Goal: Task Accomplishment & Management: Complete application form

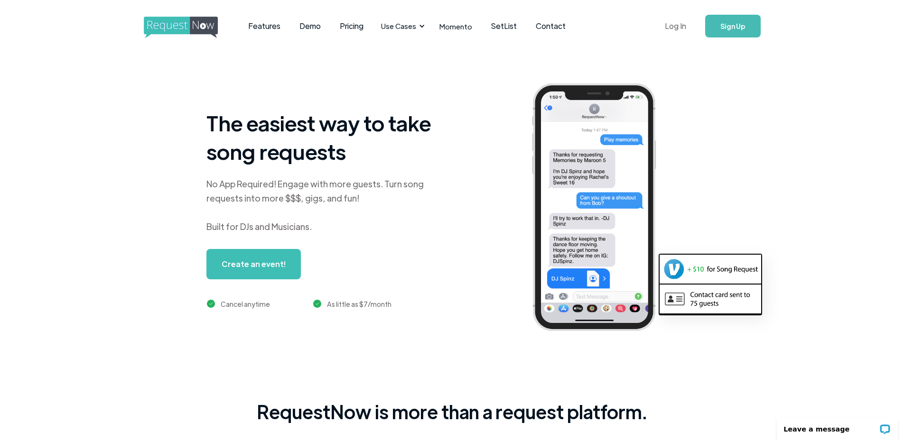
click at [679, 24] on link "Log In" at bounding box center [676, 25] width 40 height 33
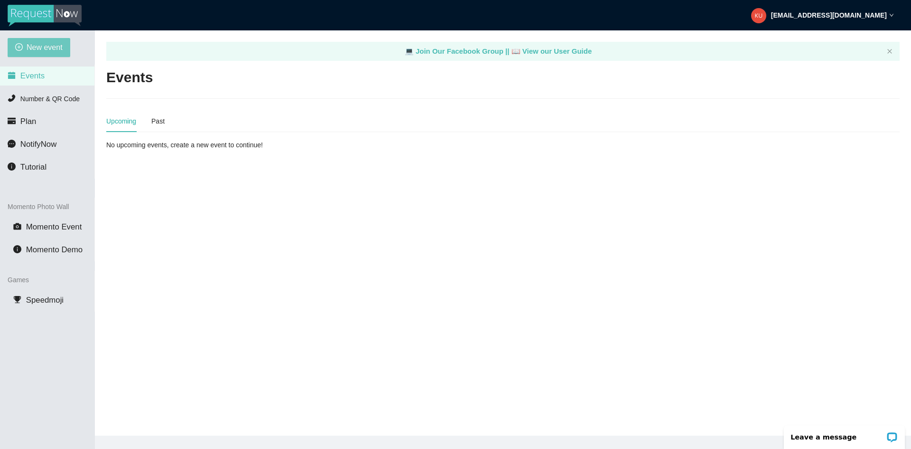
click at [29, 46] on span "New event" at bounding box center [45, 47] width 36 height 12
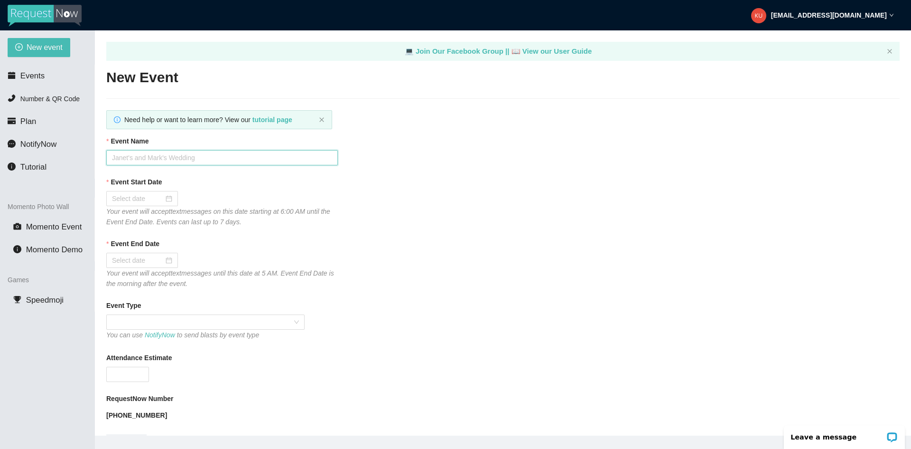
click at [169, 159] on input "Event Name" at bounding box center [222, 157] width 232 height 15
type input "Madolyn Olson and Jovany Parriott Wedding"
click at [166, 199] on div at bounding box center [142, 198] width 60 height 10
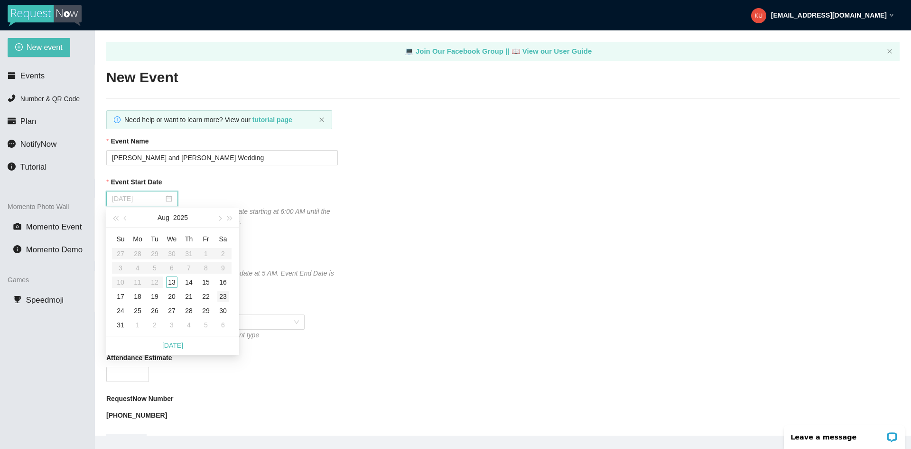
type input "08/23/2025"
click at [221, 294] on div "23" at bounding box center [222, 296] width 11 height 11
type input "08/24/2025"
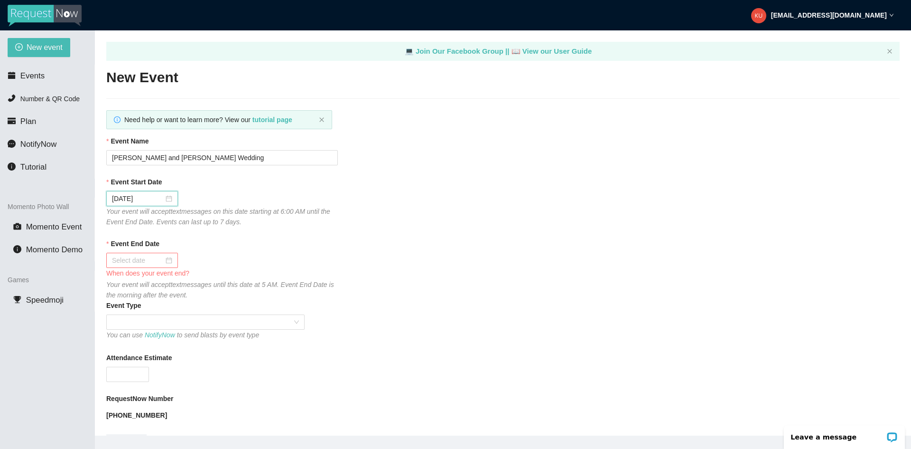
click at [169, 259] on div at bounding box center [142, 260] width 60 height 10
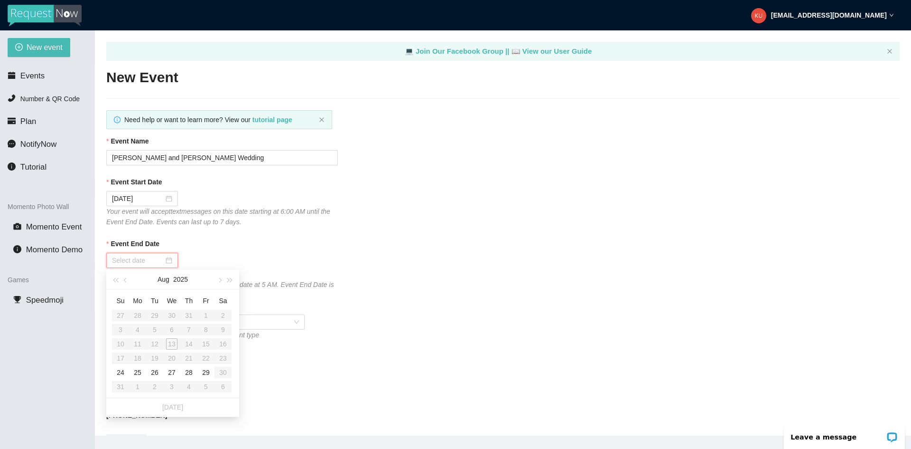
click at [223, 357] on table "Su Mo Tu We Th Fr Sa 27 28 29 30 31 1 2 3 4 5 6 7 8 9 10 11 12 13 14 15 16 17 1…" at bounding box center [172, 343] width 120 height 101
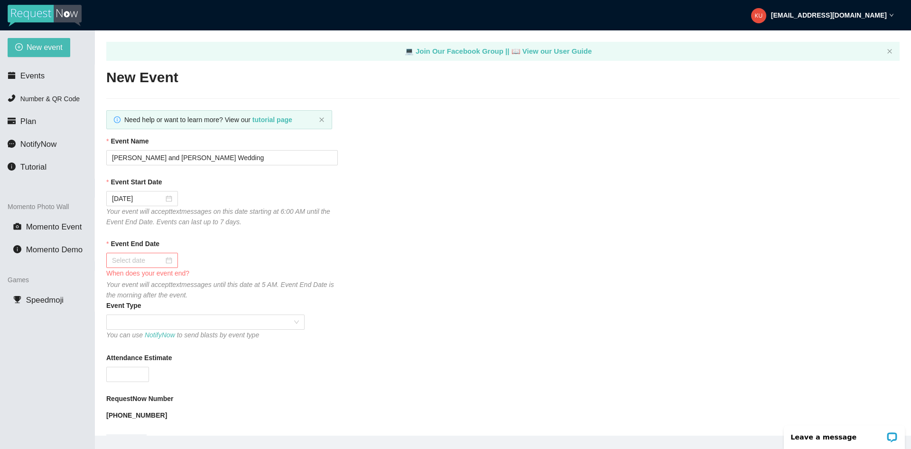
click at [331, 281] on div "Your event will accept text messages until this date at 5 AM. Event End Date is…" at bounding box center [222, 289] width 232 height 21
click at [169, 260] on div at bounding box center [142, 260] width 60 height 10
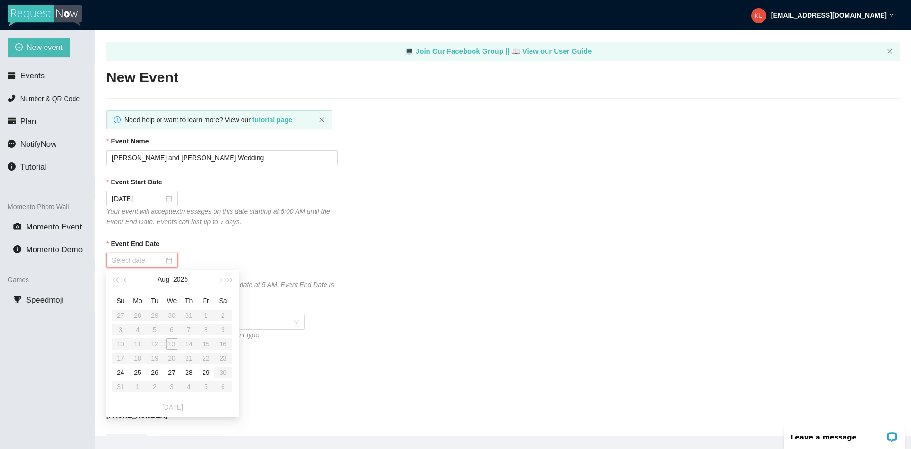
type input "08/29/2025"
type input "08/24/2025"
click at [121, 369] on div "24" at bounding box center [120, 371] width 11 height 11
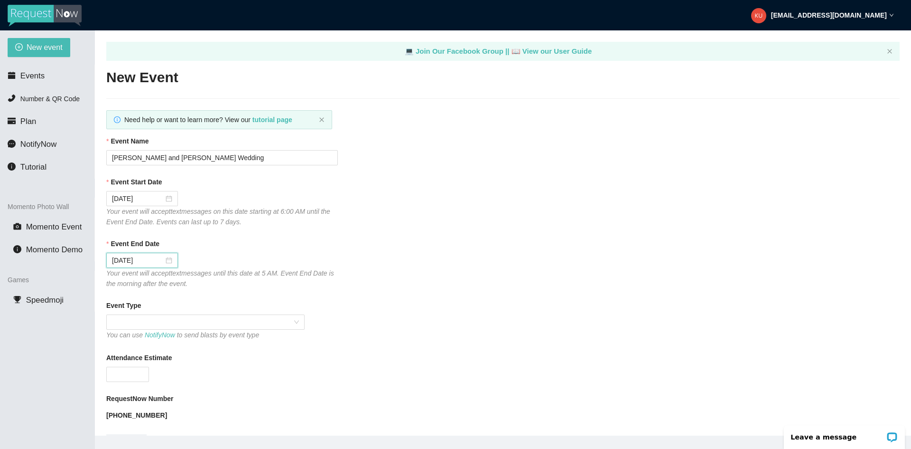
click at [441, 181] on div "Event Start Date" at bounding box center [503, 184] width 794 height 14
click at [298, 325] on span at bounding box center [205, 322] width 187 height 14
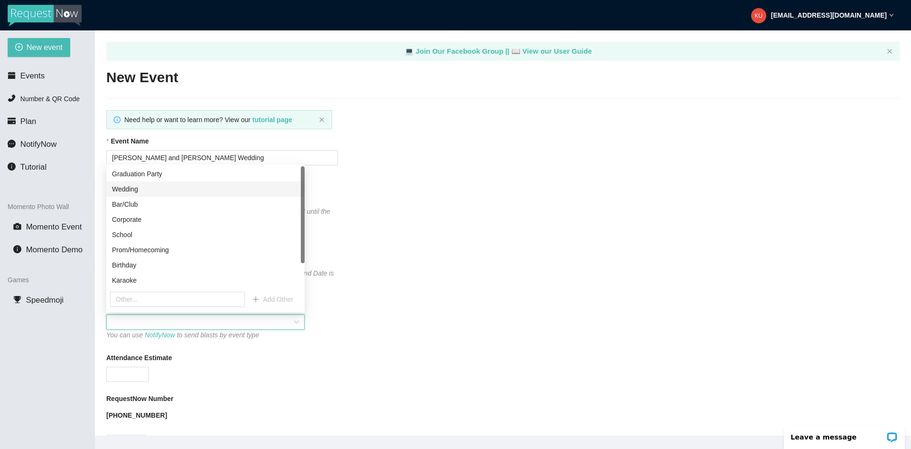
click at [159, 193] on div "Wedding" at bounding box center [205, 189] width 187 height 10
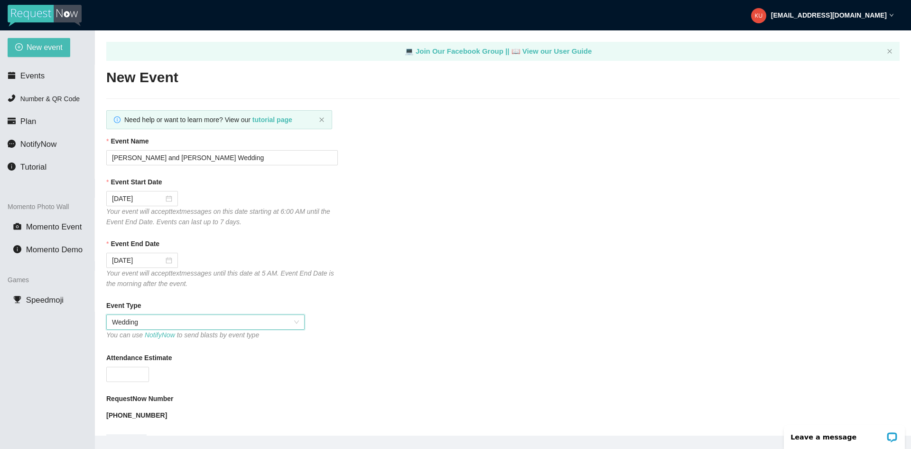
click at [207, 368] on div at bounding box center [222, 373] width 232 height 15
type input "0"
click at [142, 374] on span "Decrease Value" at bounding box center [143, 377] width 10 height 9
type input "300"
click at [276, 379] on div "300" at bounding box center [222, 373] width 232 height 15
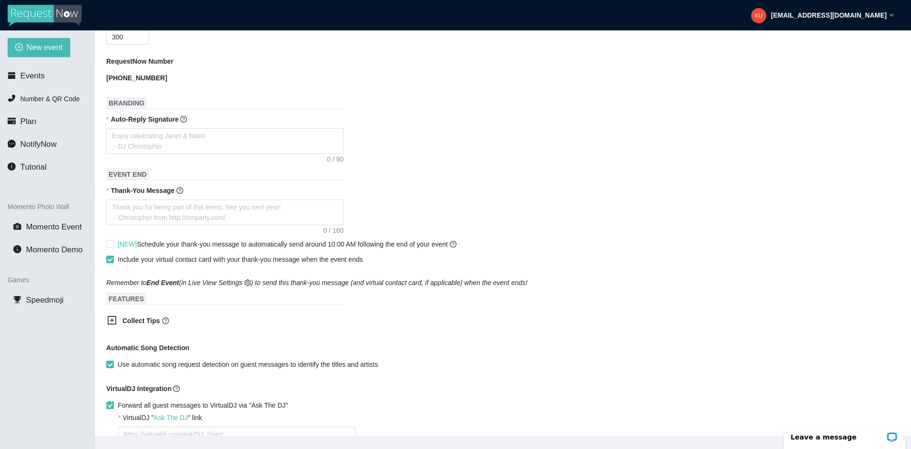
scroll to position [342, 0]
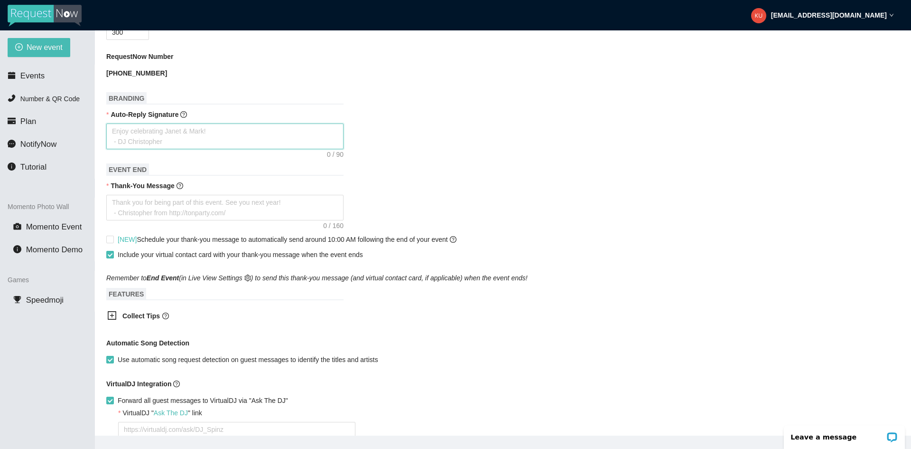
click at [115, 133] on textarea "Auto-Reply Signature" at bounding box center [224, 136] width 237 height 26
type textarea "E"
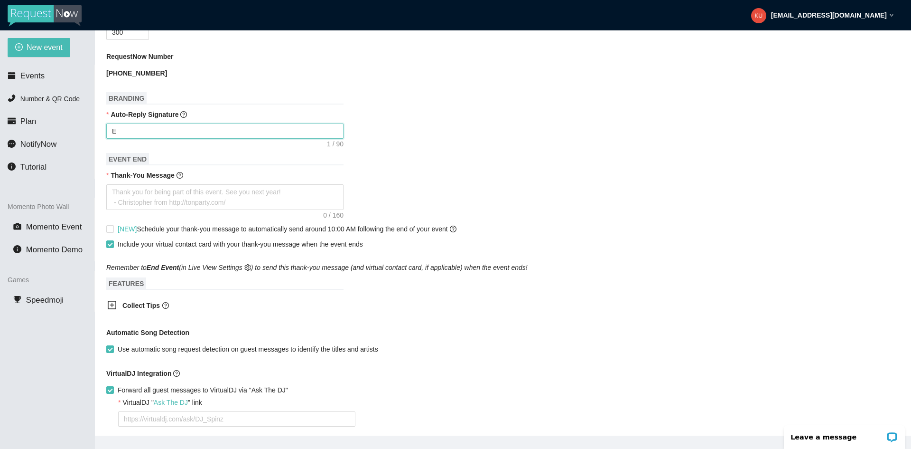
type textarea "En"
type textarea "Enj"
type textarea "Enjo"
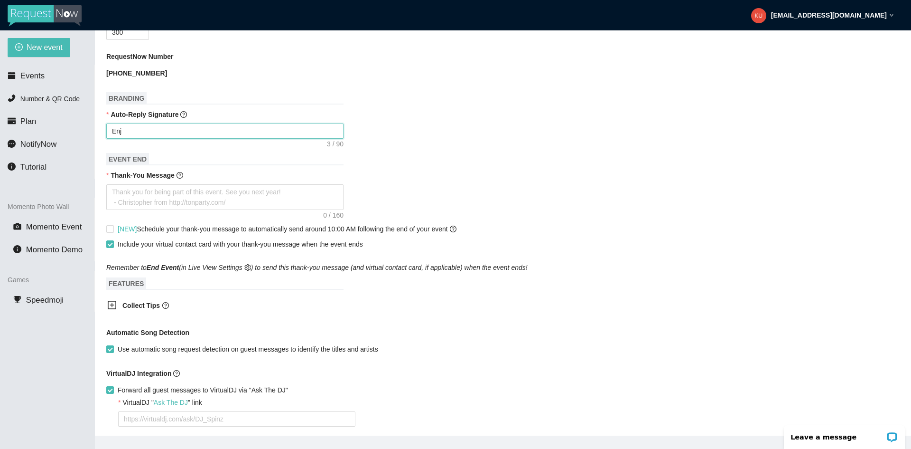
type textarea "Enjo"
type textarea "Enjoy"
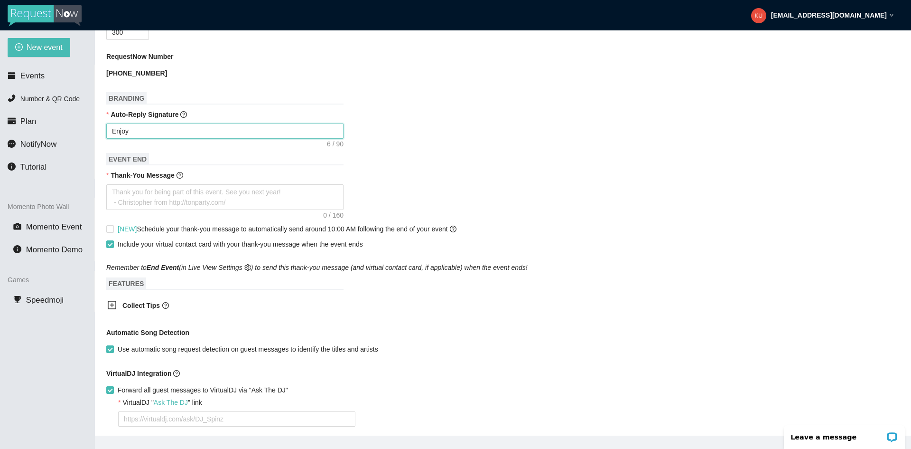
type textarea "Enjoy c"
type textarea "Enjoy ce"
type textarea "Enjoy cel"
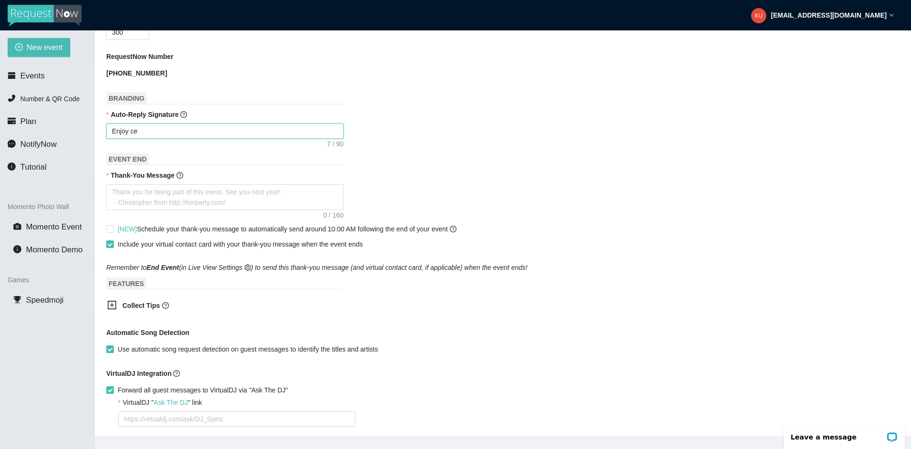
type textarea "Enjoy cel"
type textarea "Enjoy cele"
type textarea "Enjoy celeb"
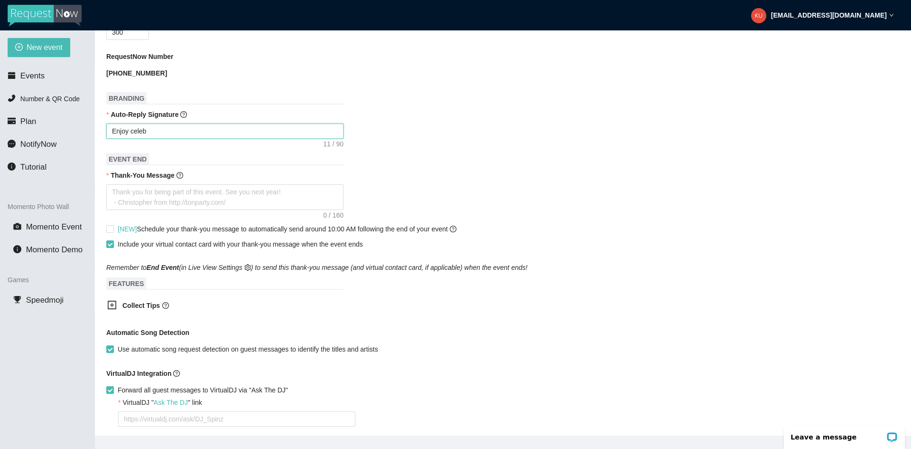
type textarea "Enjoy celebr"
type textarea "Enjoy celebra"
type textarea "Enjoy celebrat"
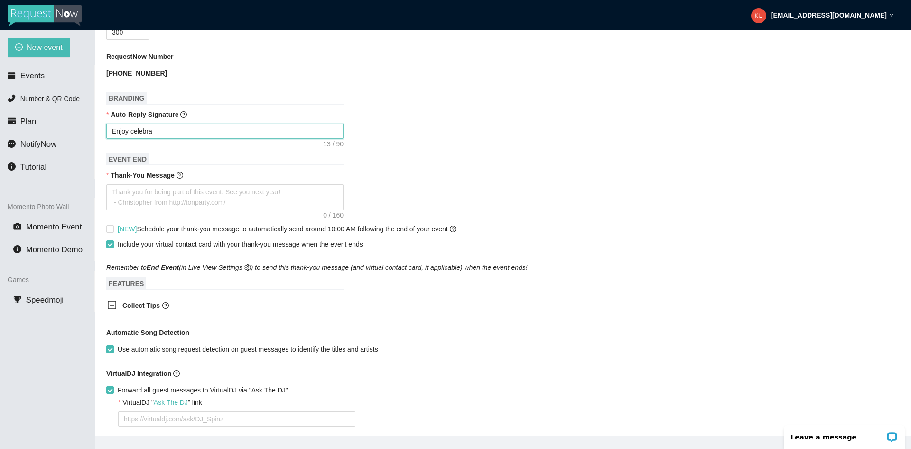
type textarea "Enjoy celebrat"
type textarea "Enjoy celebrati"
type textarea "Enjoy celebratin"
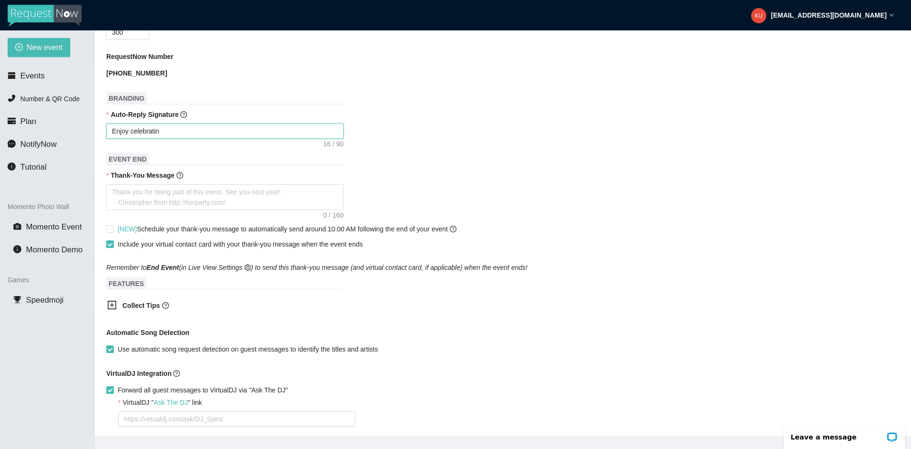
type textarea "Enjoy celebrating"
type textarea "Enjoy celebrating M"
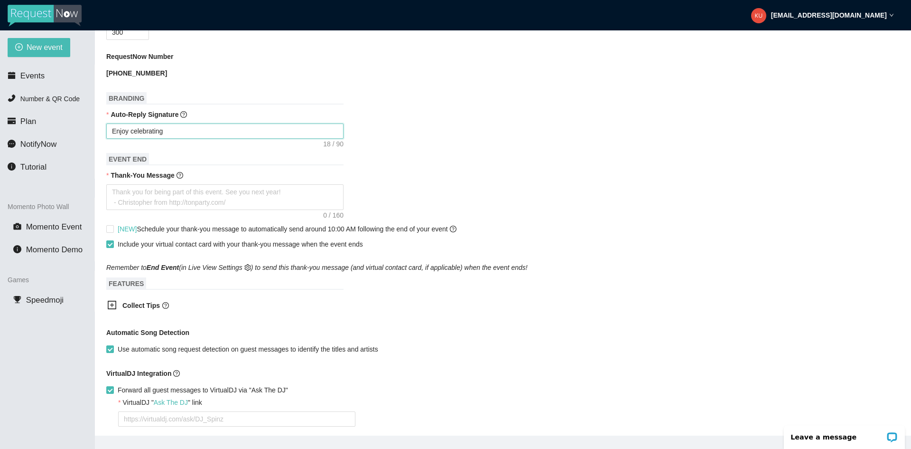
type textarea "Enjoy celebrating M"
type textarea "Enjoy celebrating Ma"
type textarea "Enjoy celebrating Mad"
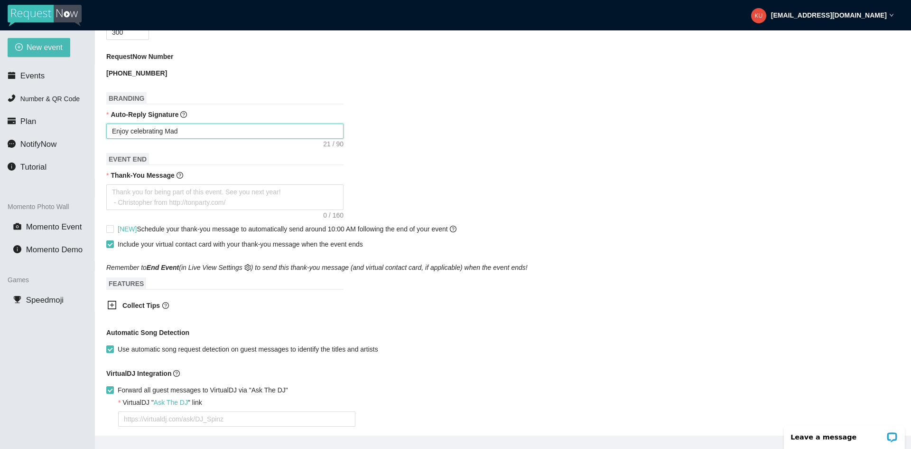
type textarea "Enjoy celebrating Madd"
type textarea "Enjoy celebrating Maddy"
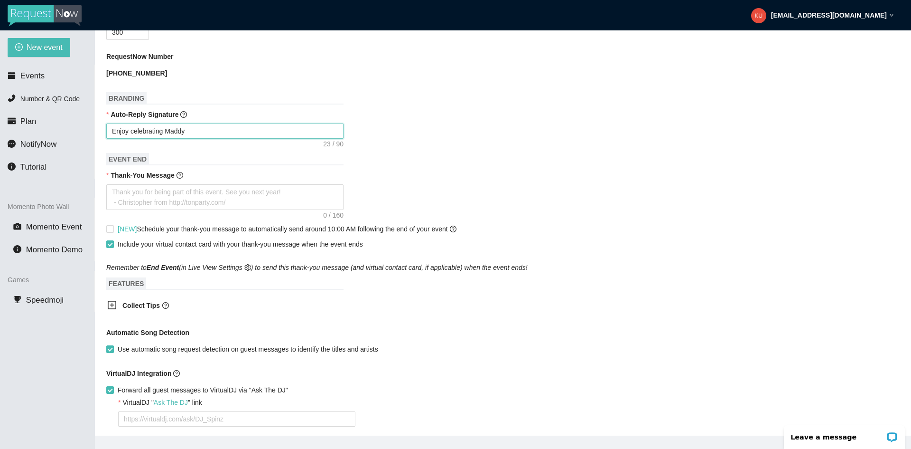
type textarea "Enjoy celebrating Maddy"
type textarea "Enjoy celebrating Maddy a"
type textarea "Enjoy celebrating Maddy an"
type textarea "Enjoy celebrating Maddy and"
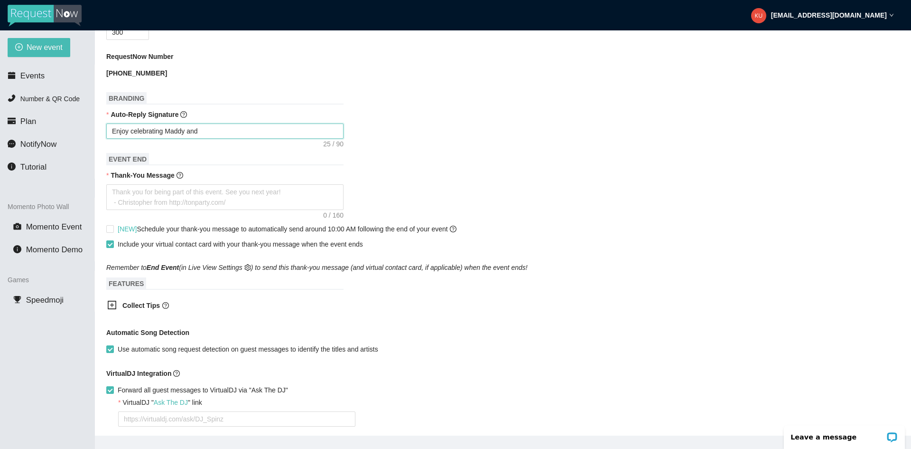
type textarea "Enjoy celebrating Maddy and"
type textarea "Enjoy celebrating Maddy and J"
type textarea "Enjoy celebrating Maddy and Jo"
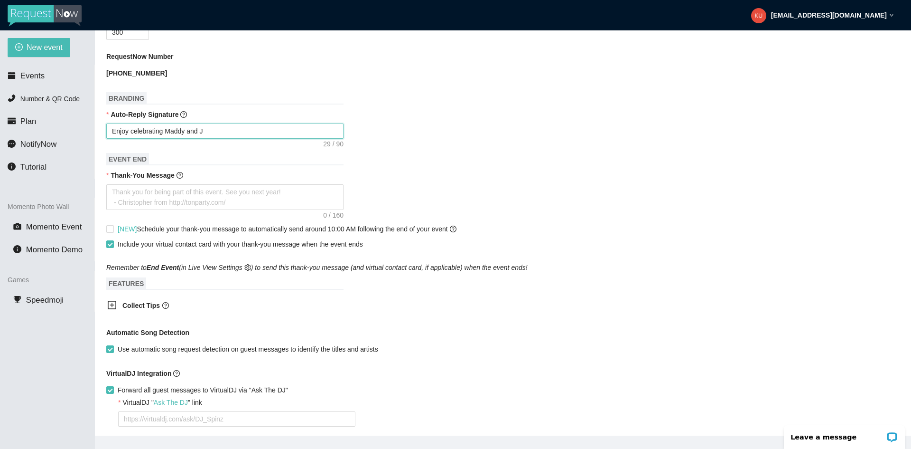
type textarea "Enjoy celebrating Maddy and Jo"
type textarea "Enjoy celebrating Maddy and Jov"
type textarea "Enjoy celebrating Maddy and Jova"
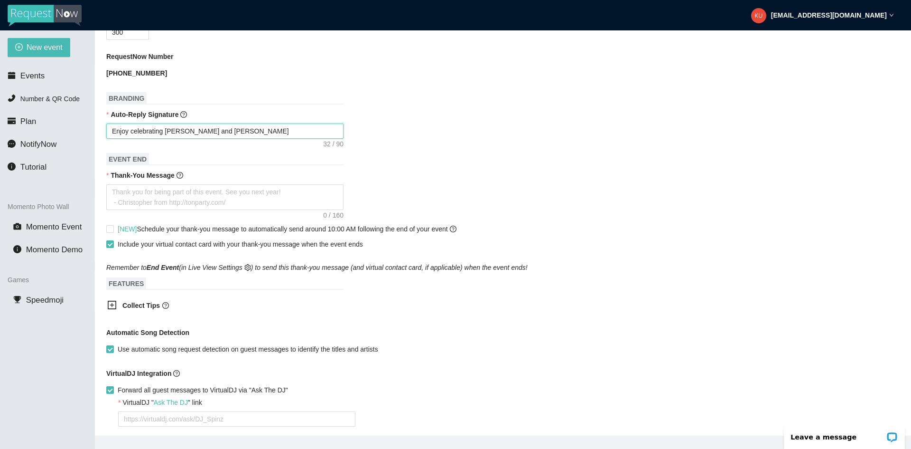
type textarea "Enjoy celebrating Maddy and Jovan"
type textarea "Enjoy celebrating Maddy and Jovany"
click at [710, 98] on form "Event Name Madolyn Olson and Jovany Parriott Wedding Event Start Date 08/23/202…" at bounding box center [503, 173] width 794 height 758
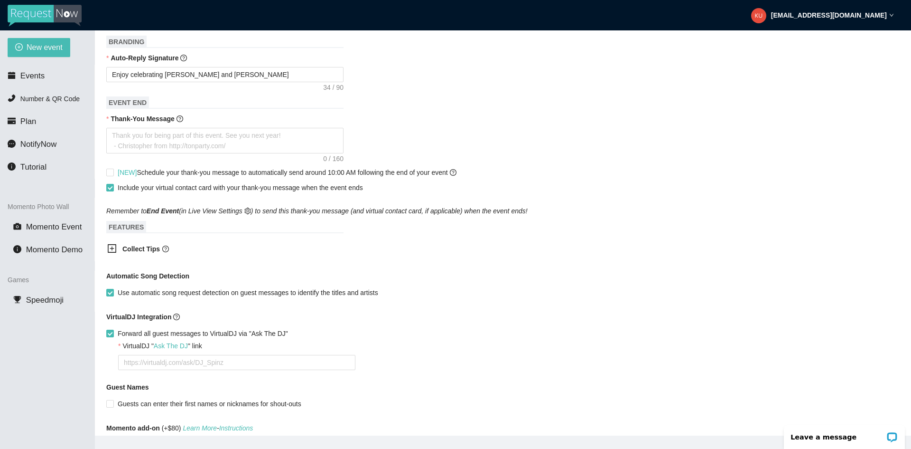
scroll to position [380, 0]
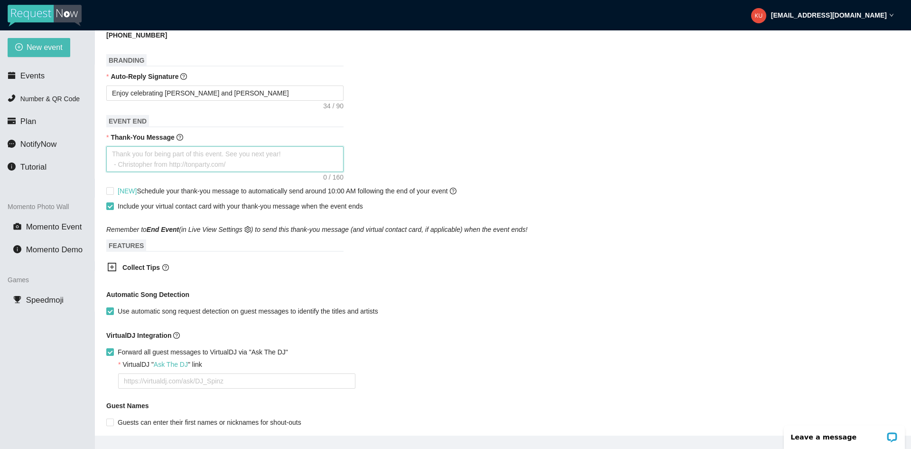
click at [112, 157] on textarea "Thank-You Message" at bounding box center [224, 159] width 237 height 26
type textarea "T"
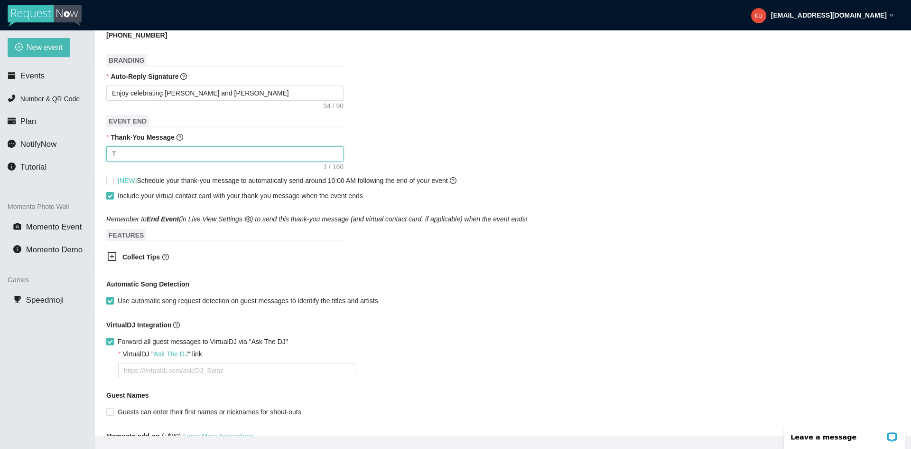
type textarea "Th"
type textarea "Tha"
type textarea "Than"
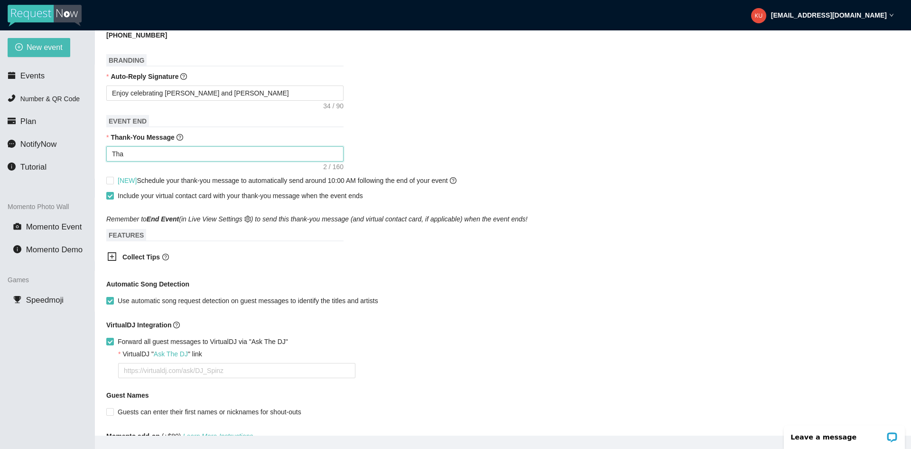
type textarea "Than"
type textarea "Thank"
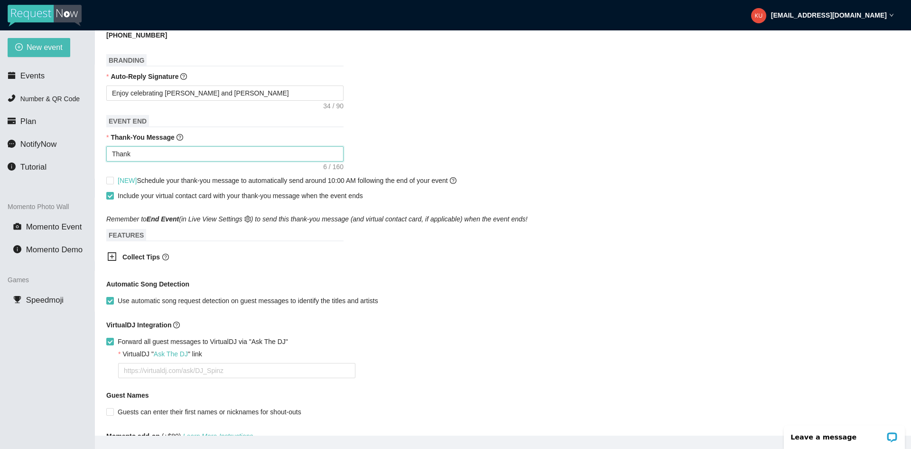
type textarea "Thank y"
type textarea "Thank yo"
type textarea "Thank you"
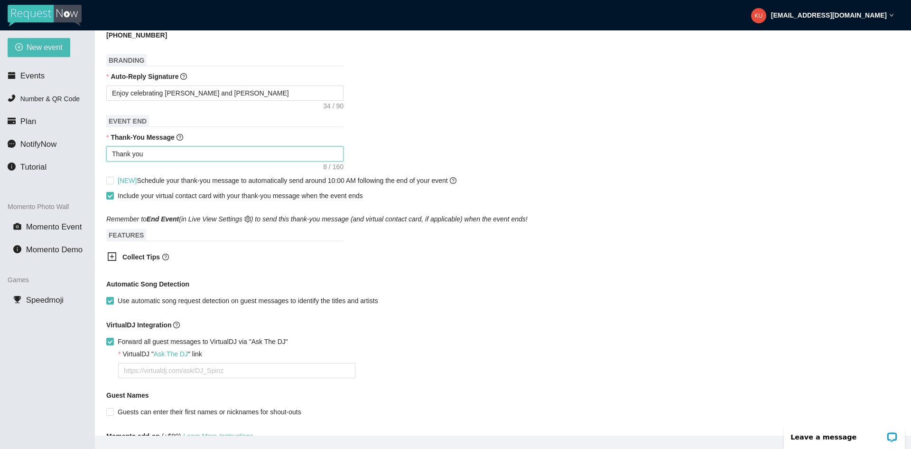
type textarea "Thank you"
type textarea "Thank you f"
type textarea "Thank you fo"
type textarea "Thank you for"
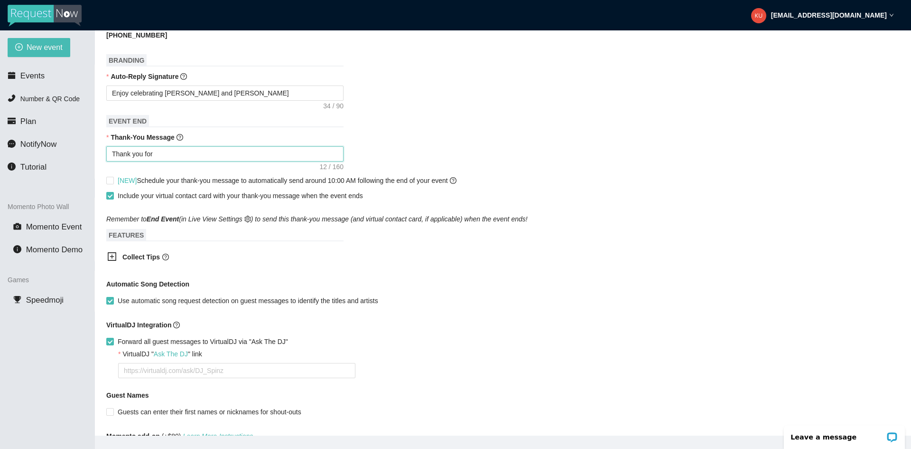
type textarea "Thank you for"
type textarea "Thank you for b"
type textarea "Thank you for be"
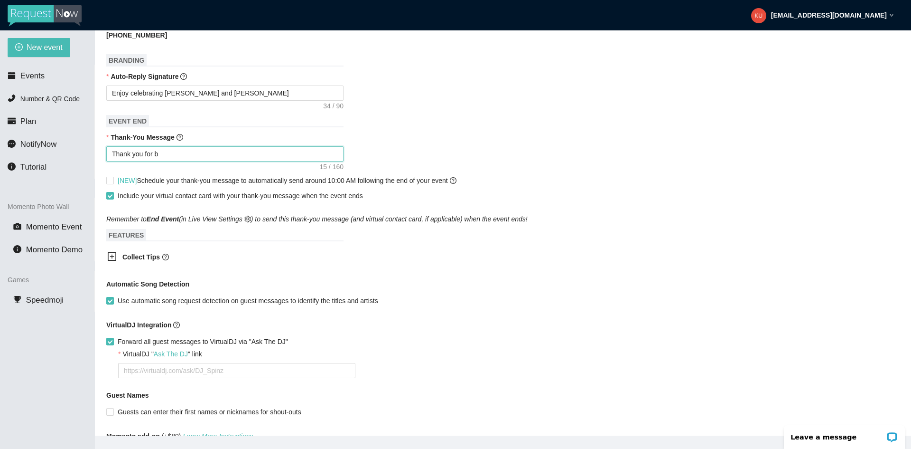
type textarea "Thank you for be"
type textarea "Thank you for bei"
type textarea "Thank you for bein"
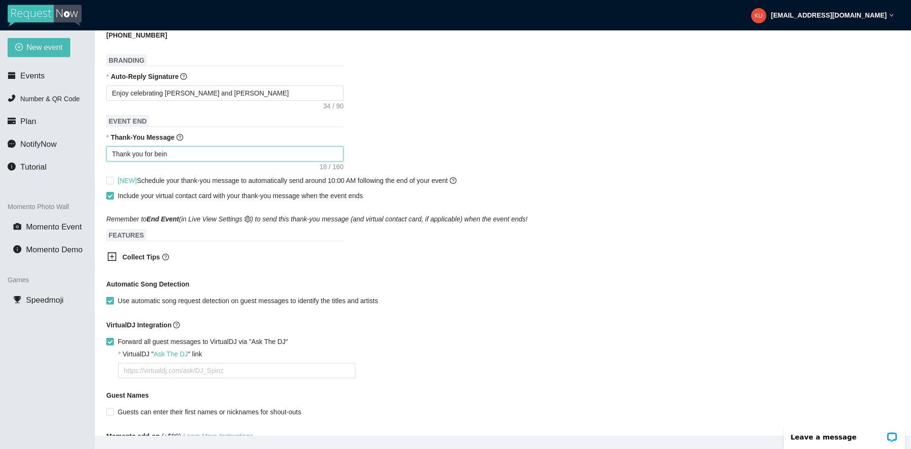
type textarea "Thank you for being"
type textarea "Thank you for being p"
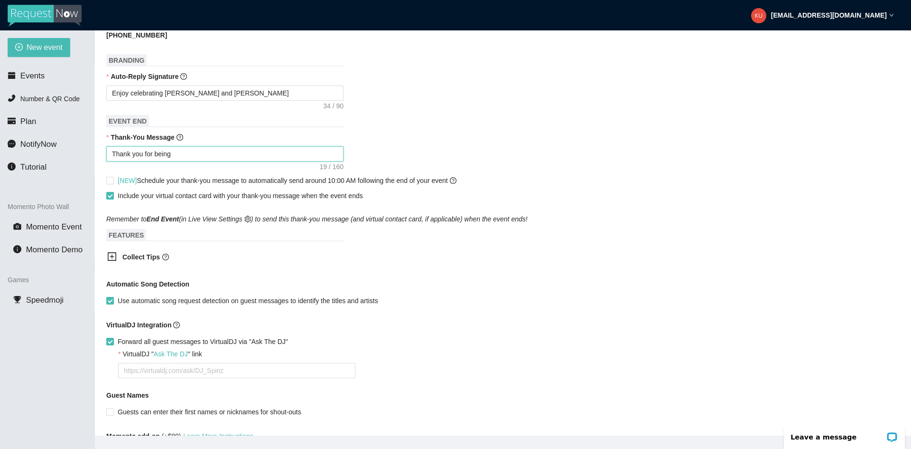
type textarea "Thank you for being p"
type textarea "Thank you for being pa"
type textarea "Thank you for being par"
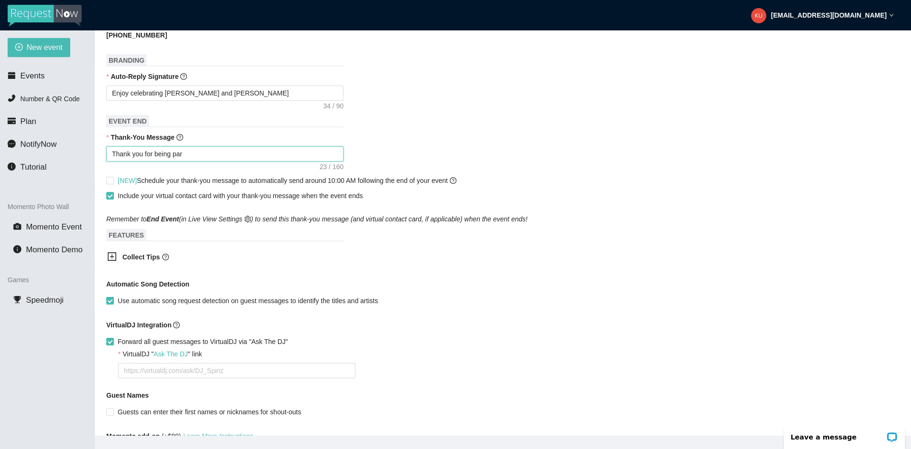
type textarea "Thank you for being part"
type textarea "Thank you for being part o"
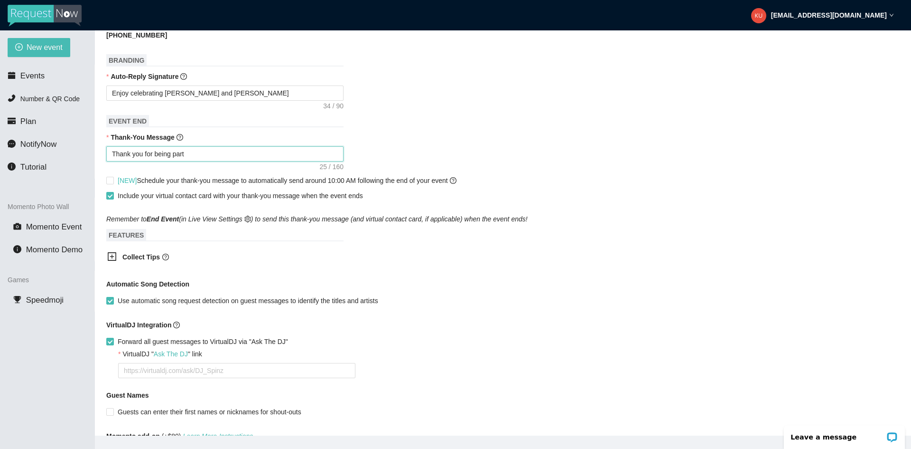
type textarea "Thank you for being part o"
type textarea "Thank you for being part of"
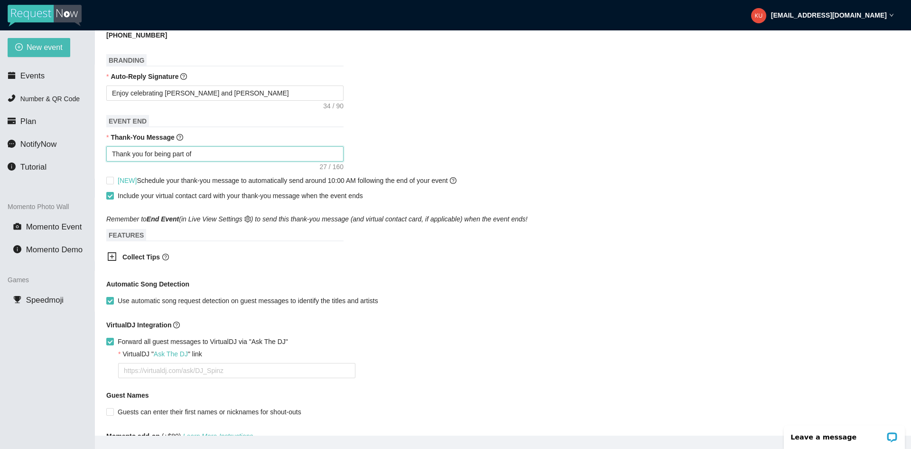
type textarea "Thank you for being part of t"
type textarea "Thank you for being part of th"
type textarea "Thank you for being part of thi"
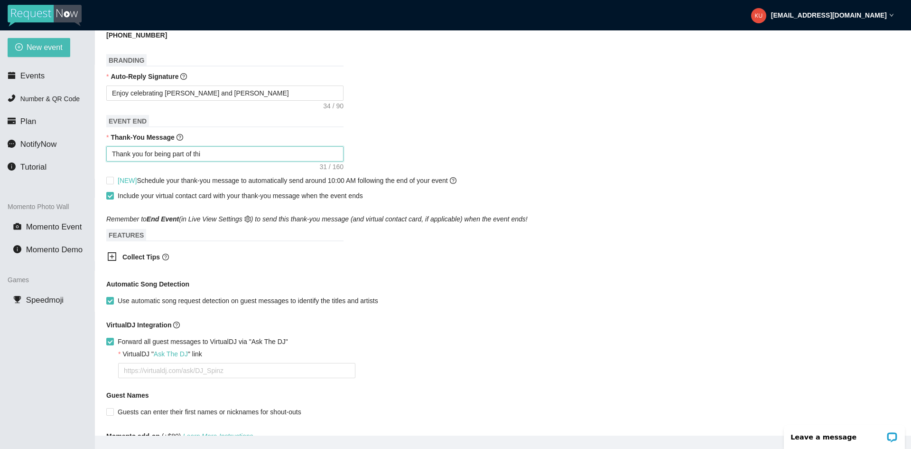
type textarea "Thank you for being part of this"
type textarea "Thank you for being part of this e"
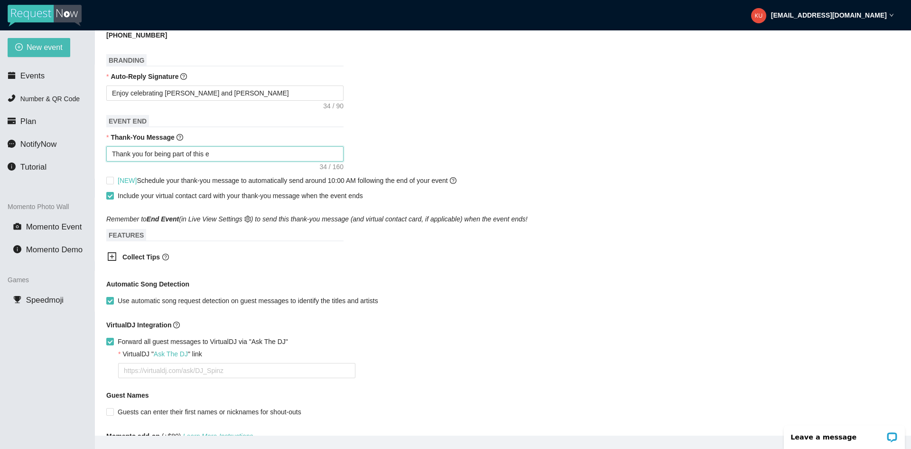
type textarea "Thank you for being part of this ev"
type textarea "Thank you for being part of this eve"
type textarea "Thank you for being part of this even"
type textarea "Thank you for being part of this event"
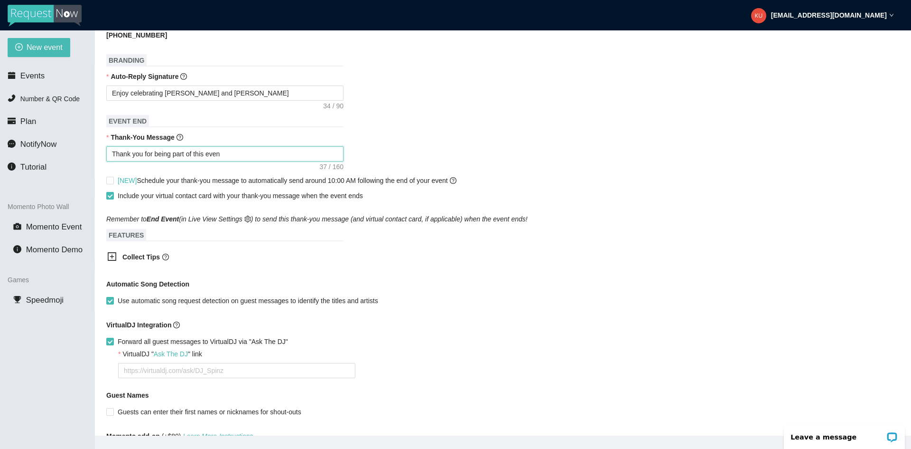
type textarea "Thank you for being part of this event"
type textarea "Thank you for being part of this event!"
click at [110, 183] on input "[NEW] Schedule your thank-you message to automatically send around 10:00 AM fol…" at bounding box center [109, 180] width 7 height 7
checkbox input "true"
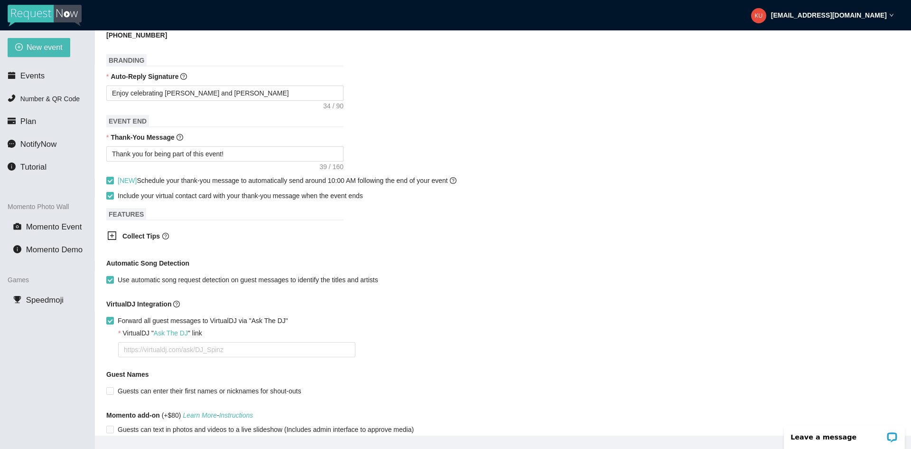
click at [108, 238] on icon "plus-square" at bounding box center [112, 235] width 9 height 9
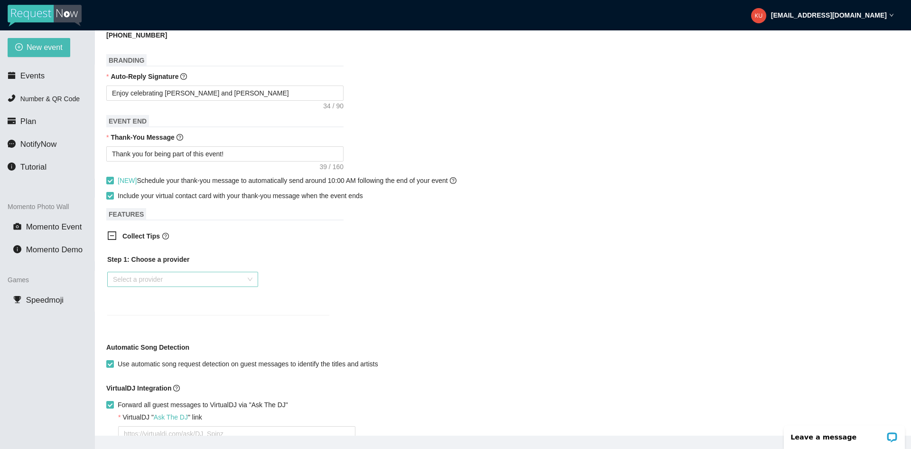
click at [251, 285] on div "Select a provider" at bounding box center [182, 279] width 151 height 15
click at [127, 319] on div "Venmo" at bounding box center [183, 317] width 140 height 10
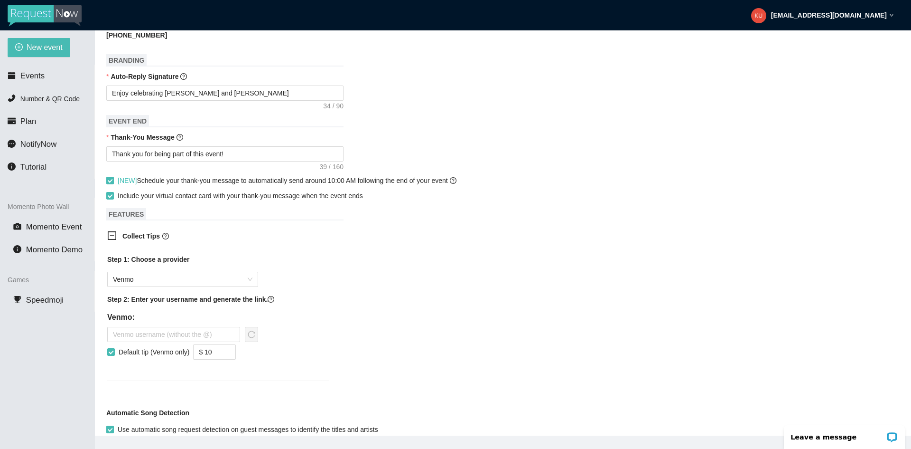
click at [428, 268] on div "Collect Tips Step 1: Choose a provider Venmo Step 2: Enter your username and ge…" at bounding box center [503, 311] width 794 height 173
click at [138, 337] on input "text" at bounding box center [173, 334] width 133 height 15
type input "Raul-Vidallon"
click at [326, 352] on div "Step 1: Choose a provider Venmo Step 2: Enter your username and generate the li…" at bounding box center [218, 311] width 222 height 115
click at [111, 355] on input "Default tip (Venmo only)" at bounding box center [110, 351] width 7 height 7
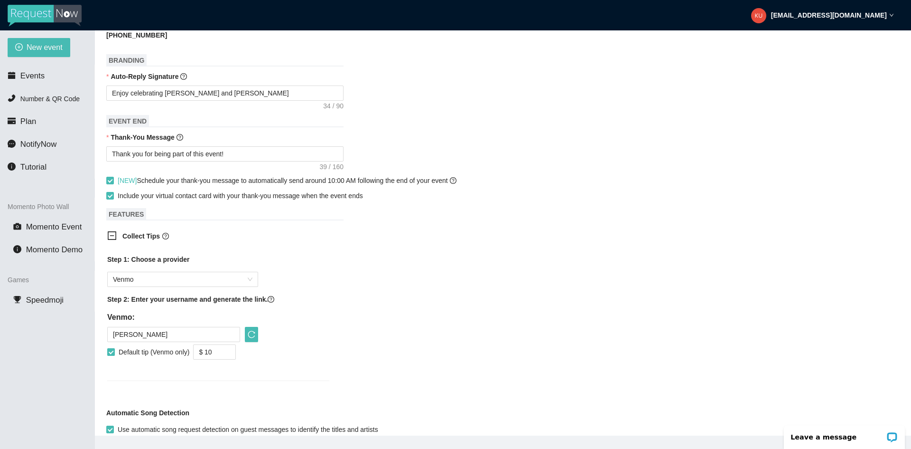
checkbox input "false"
click at [377, 372] on div "Collect Tips Step 1: Choose a provider Venmo Step 2: Enter your username and ge…" at bounding box center [503, 311] width 794 height 173
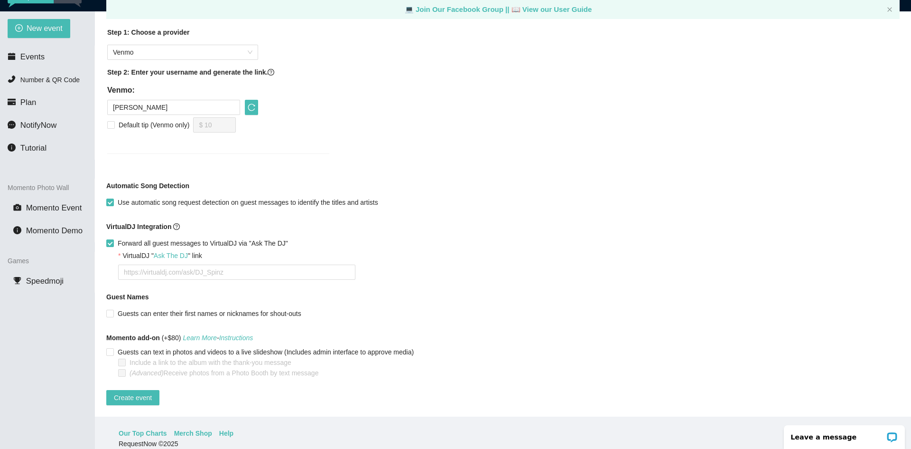
scroll to position [30, 0]
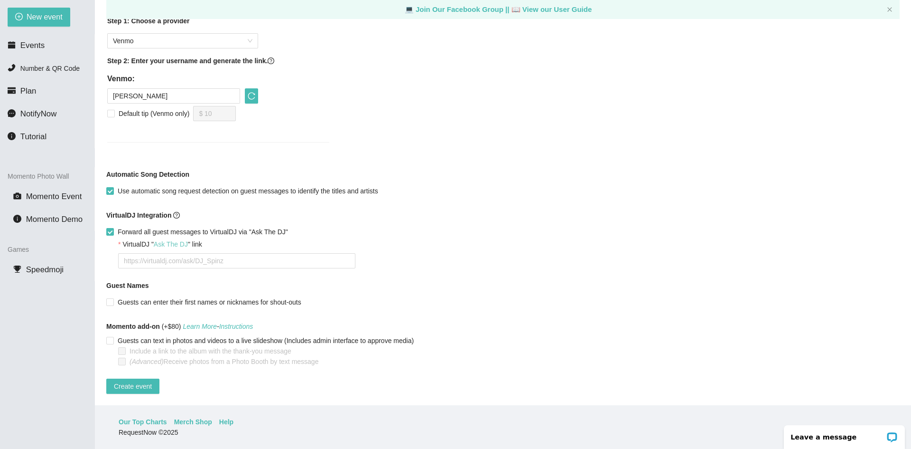
click at [171, 240] on link "Ask The DJ" at bounding box center [171, 244] width 34 height 8
click at [396, 106] on div "Collect Tips Step 1: Choose a provider Venmo Step 2: Enter your username and ge…" at bounding box center [503, 73] width 794 height 173
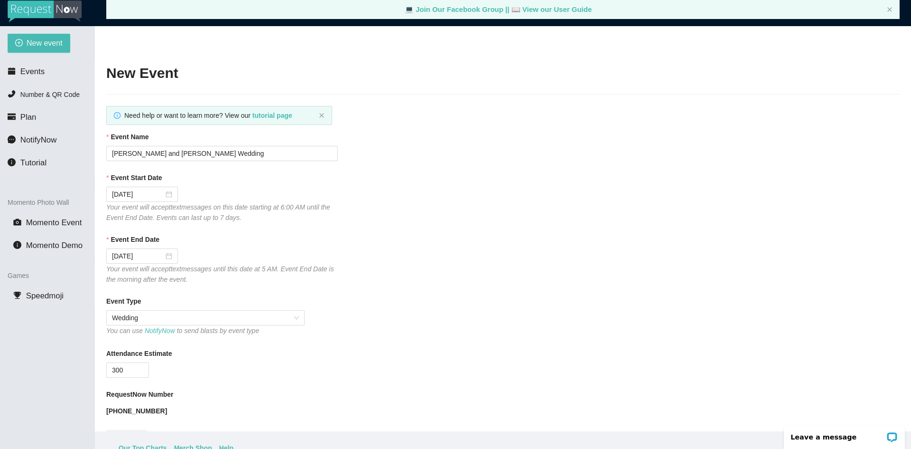
scroll to position [0, 0]
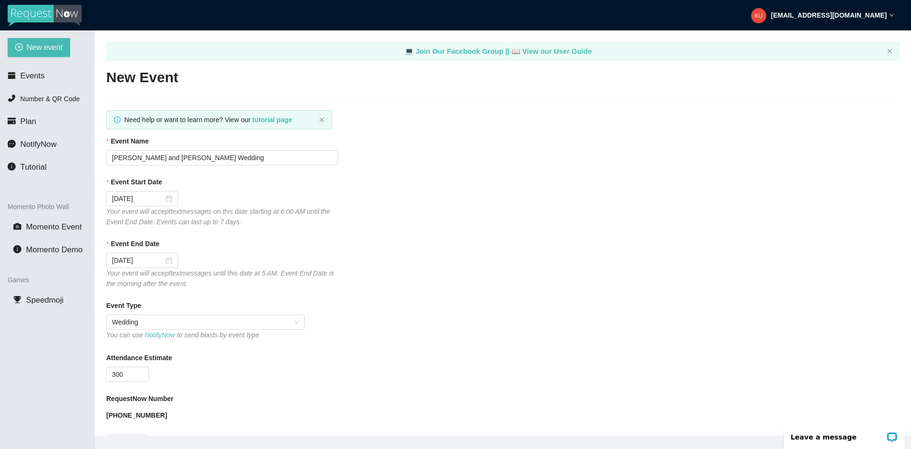
click at [526, 210] on div "Event Start Date 08/23/2025 Your event will accept text messages on this date s…" at bounding box center [503, 202] width 794 height 50
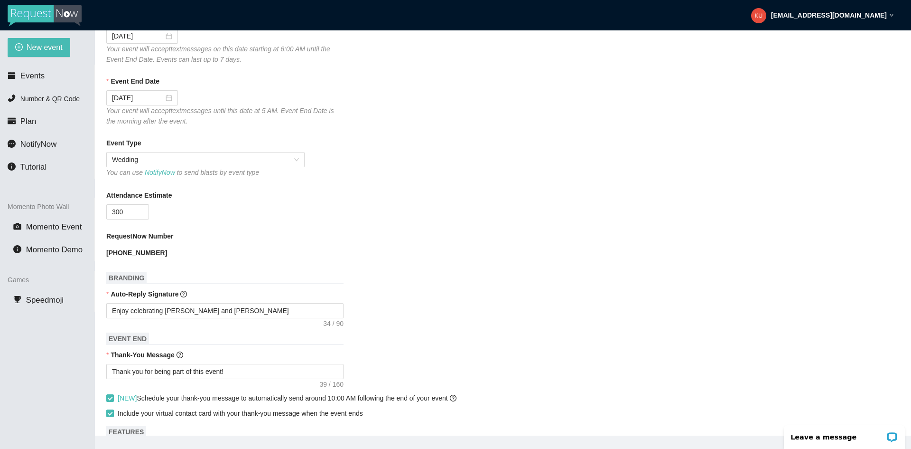
scroll to position [171, 0]
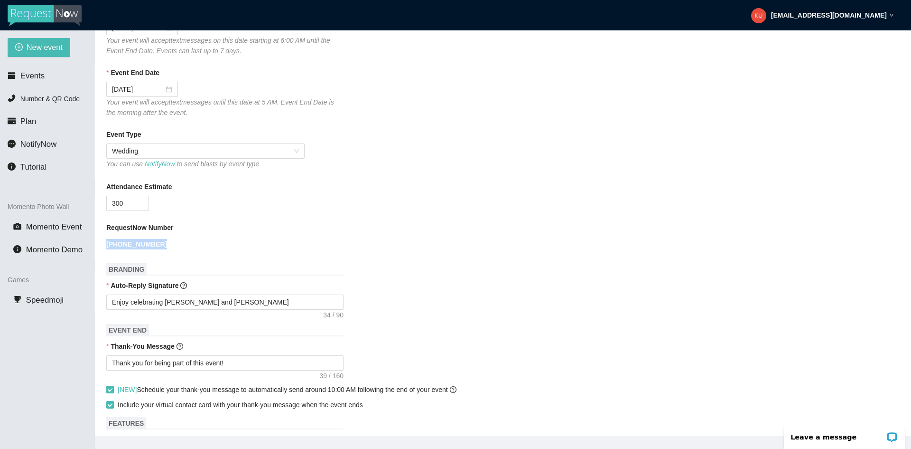
drag, startPoint x: 155, startPoint y: 244, endPoint x: 105, endPoint y: 244, distance: 49.4
click at [105, 244] on main "💻 Join Our Facebook Group || 📖 View our User Guide New Event Need help or want …" at bounding box center [503, 232] width 816 height 405
copy b "(360) 712-7330"
click at [369, 220] on form "Event Name Madolyn Olson and Jovany Parriott Wedding Event Start Date 08/23/202…" at bounding box center [503, 403] width 794 height 876
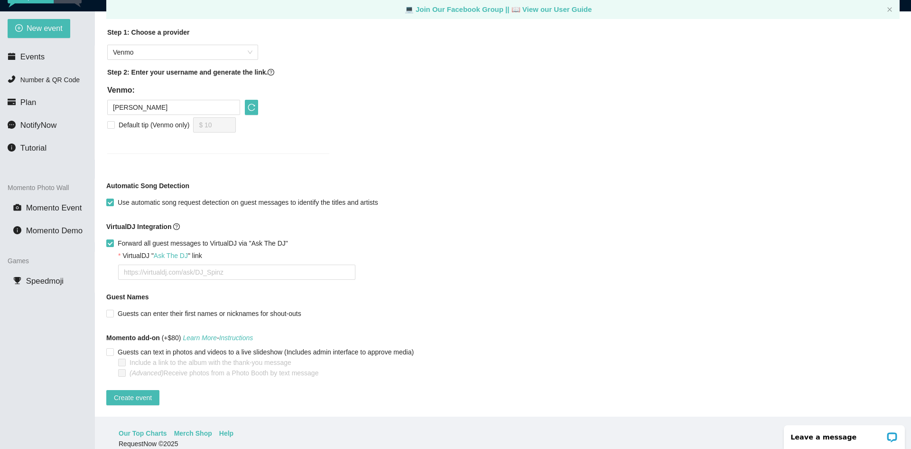
scroll to position [30, 0]
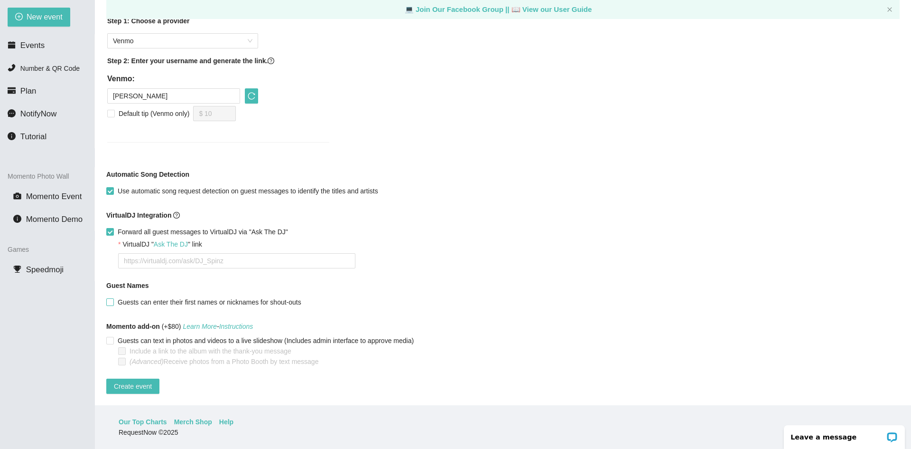
click at [108, 298] on input "Guests can enter their first names or nicknames for shout-outs" at bounding box center [109, 301] width 7 height 7
checkbox input "true"
click at [556, 239] on div "VirtualDJ " Ask The DJ " link" at bounding box center [509, 246] width 782 height 14
click at [129, 381] on span "Create event" at bounding box center [133, 386] width 38 height 10
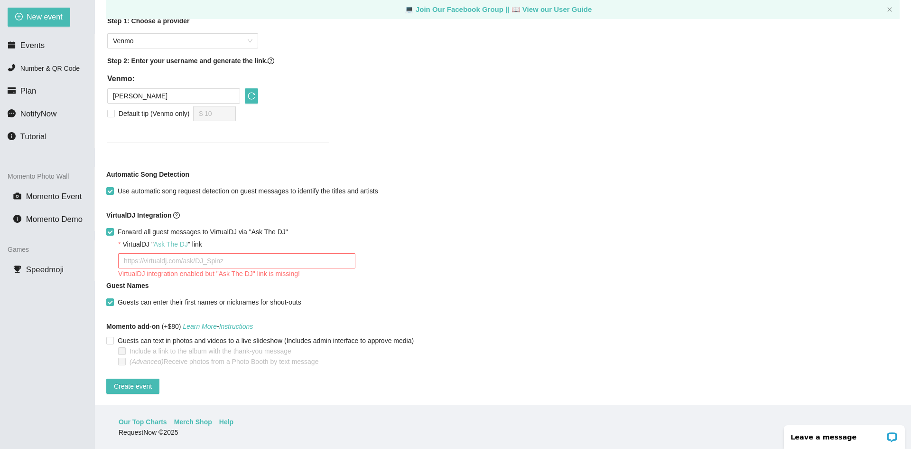
click at [172, 240] on link "Ask The DJ" at bounding box center [171, 244] width 34 height 8
paste textarea "https://virtualdj.com/ask/"
type textarea "https://virtualdj.com/ask/"
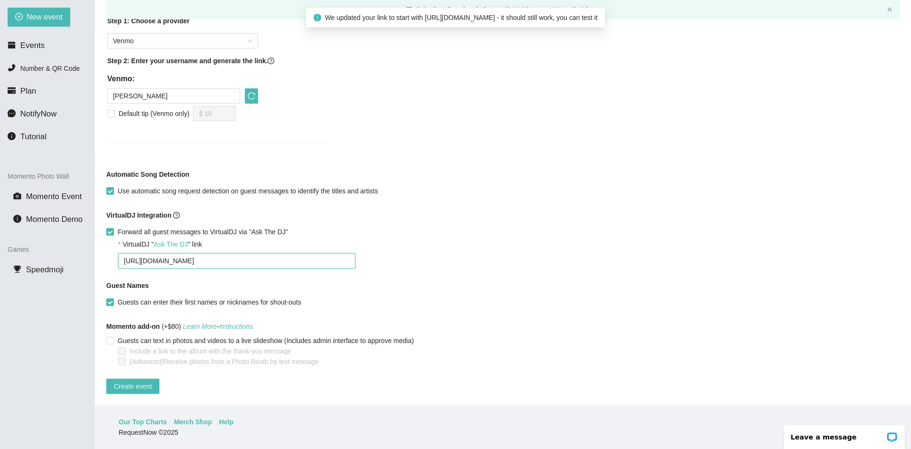
type textarea "https://virtualdj.com/ask/"
click at [422, 253] on div "https://virtualdj.com/ask/" at bounding box center [509, 260] width 782 height 15
click at [128, 381] on span "Create event" at bounding box center [133, 386] width 38 height 10
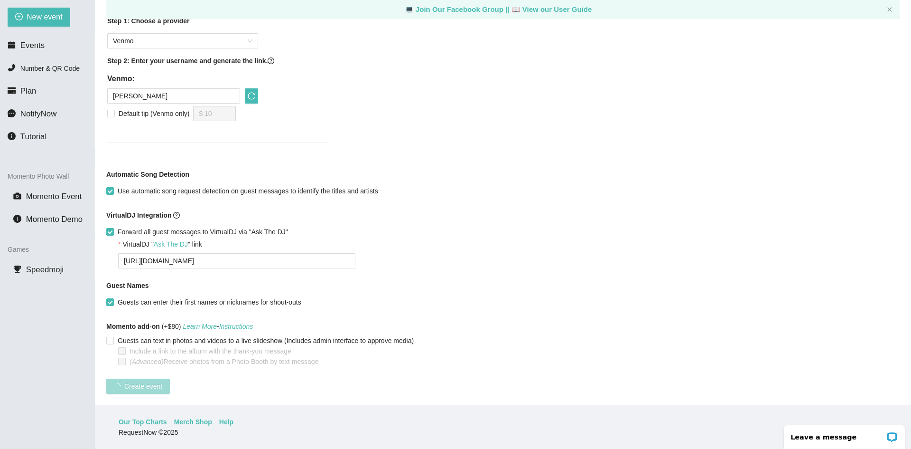
scroll to position [72, 0]
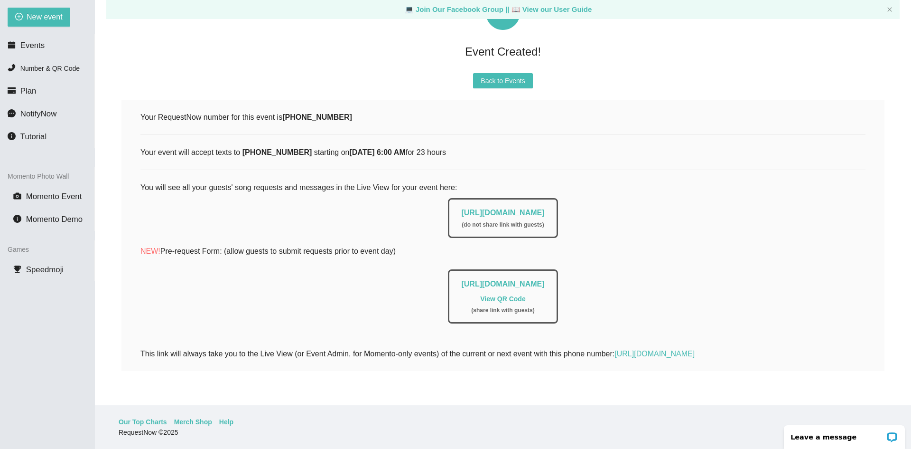
click at [502, 295] on link "View QR Code" at bounding box center [502, 299] width 45 height 8
click at [695, 349] on link "https://app.requestnow.io/zekwabe/next" at bounding box center [655, 353] width 80 height 8
